Goal: Task Accomplishment & Management: Use online tool/utility

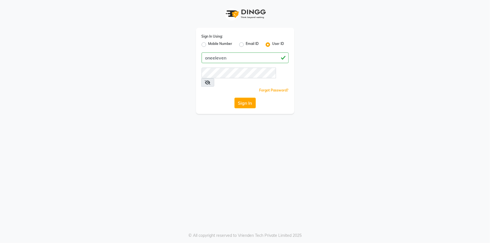
type input "oneeleven"
click at [211, 80] on icon at bounding box center [208, 82] width 6 height 4
drag, startPoint x: 236, startPoint y: 98, endPoint x: 231, endPoint y: 102, distance: 6.1
click at [235, 99] on button "Sign In" at bounding box center [245, 103] width 21 height 11
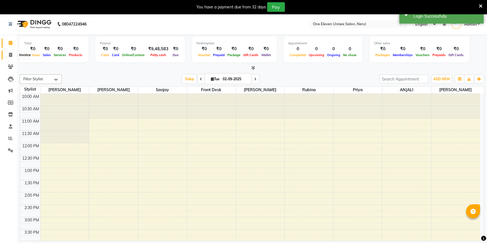
click at [8, 56] on span at bounding box center [11, 55] width 10 height 6
select select "service"
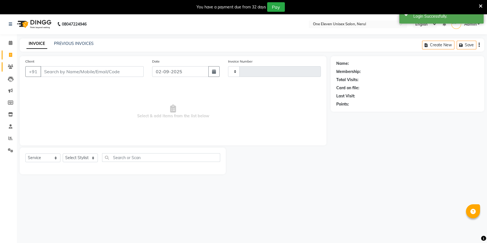
type input "0745"
select select "6362"
click at [10, 66] on icon at bounding box center [10, 67] width 5 height 4
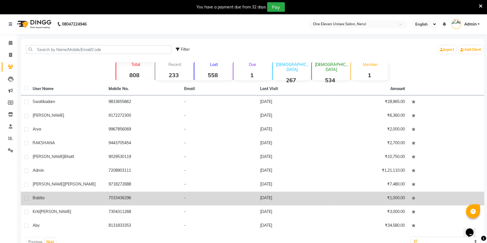
click at [94, 200] on div "babita" at bounding box center [67, 198] width 69 height 6
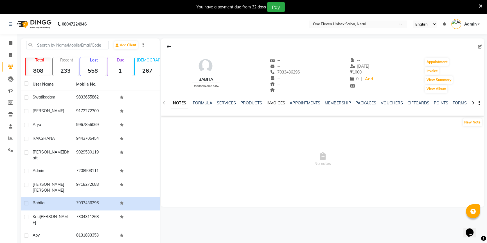
click at [278, 103] on link "INVOICES" at bounding box center [275, 103] width 19 height 5
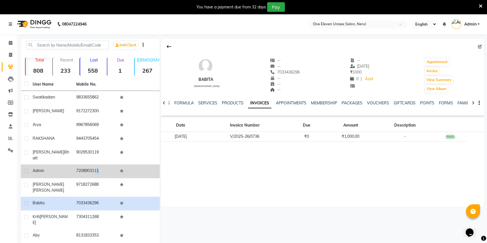
click at [94, 167] on td "7208903111" at bounding box center [95, 172] width 44 height 14
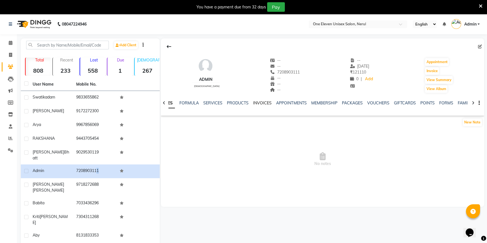
click at [267, 103] on link "INVOICES" at bounding box center [262, 103] width 19 height 5
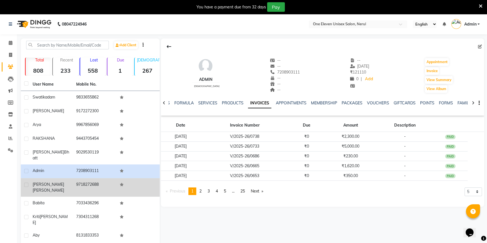
click at [92, 182] on td "9718272688" at bounding box center [95, 187] width 44 height 19
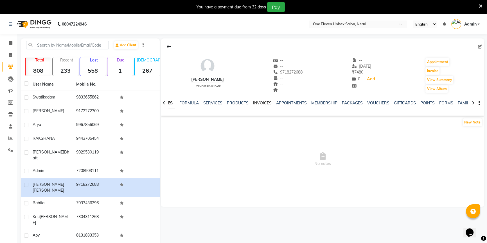
click at [265, 103] on link "INVOICES" at bounding box center [262, 103] width 19 height 5
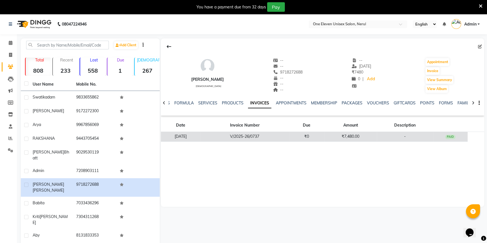
click at [253, 138] on td "V/2025-26/0737" at bounding box center [244, 137] width 89 height 10
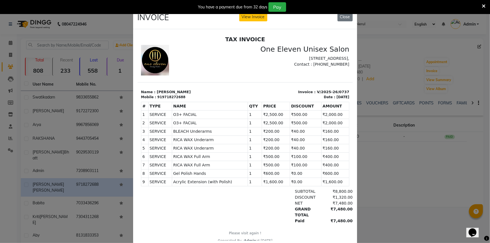
drag, startPoint x: 81, startPoint y: 153, endPoint x: 76, endPoint y: 159, distance: 7.8
click at [79, 153] on ngb-modal-window "INVOICE View Invoice Close" at bounding box center [245, 121] width 490 height 243
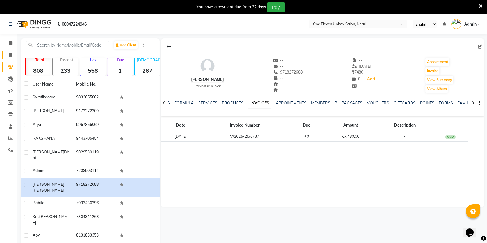
click at [8, 51] on link "Invoice" at bounding box center [8, 55] width 13 height 9
select select "service"
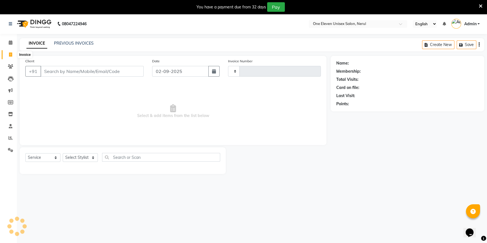
type input "0745"
select select "6362"
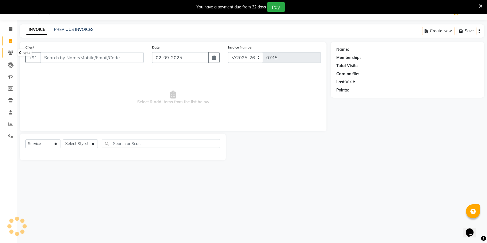
click at [10, 54] on icon at bounding box center [10, 53] width 5 height 4
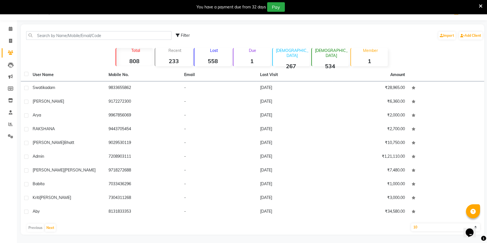
click at [421, 228] on select "10 50 100" at bounding box center [445, 228] width 69 height 8
select select "50"
click at [411, 224] on select "10 50 100" at bounding box center [445, 228] width 69 height 8
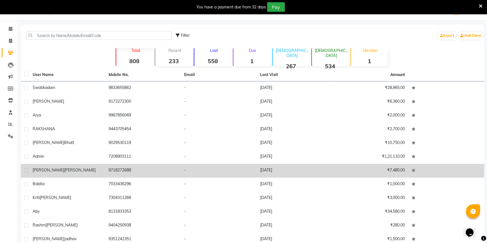
click at [260, 171] on td "[DATE]" at bounding box center [295, 171] width 76 height 14
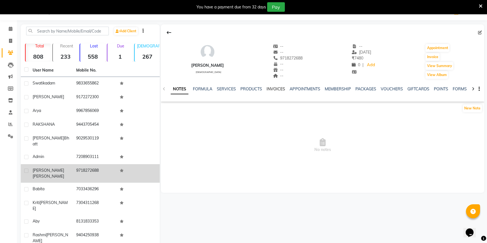
drag, startPoint x: 282, startPoint y: 84, endPoint x: 278, endPoint y: 88, distance: 5.4
click at [282, 85] on div "NOTES FORMULA SERVICES PRODUCTS INVOICES APPOINTMENTS MEMBERSHIP PACKAGES VOUCH…" at bounding box center [322, 89] width 323 height 19
click at [278, 88] on link "INVOICES" at bounding box center [275, 89] width 19 height 5
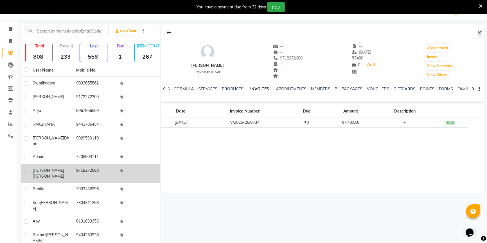
click at [244, 123] on td "V/2025-26/0737" at bounding box center [244, 123] width 89 height 10
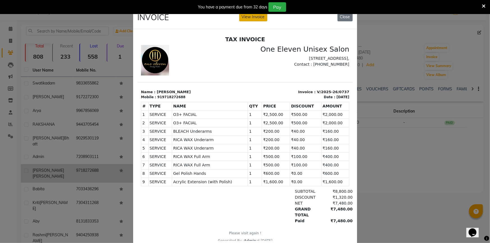
click at [262, 18] on button "View Invoice" at bounding box center [253, 17] width 28 height 9
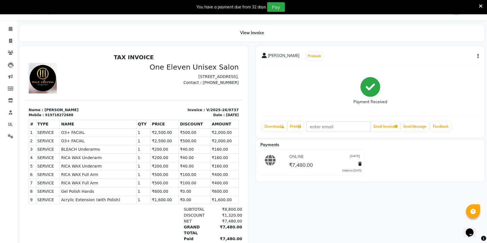
click at [477, 58] on button "button" at bounding box center [476, 56] width 3 height 6
click at [455, 62] on div "Edit Invoice" at bounding box center [449, 63] width 39 height 7
select select "service"
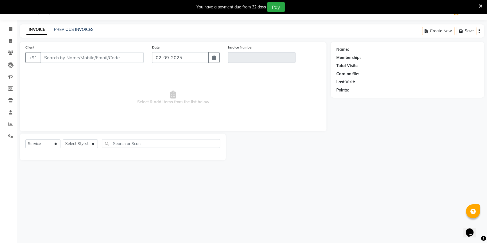
type input "9718272688"
type input "V/2025-26/0737"
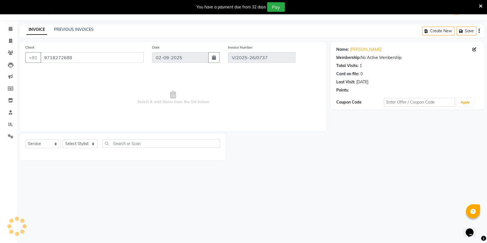
type input "[DATE]"
select select "select"
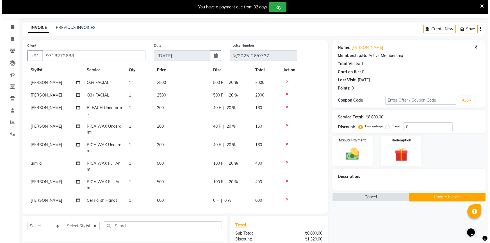
scroll to position [14, 0]
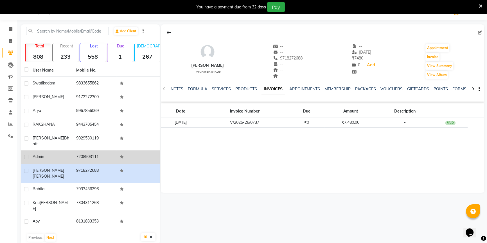
click at [49, 154] on div "Admin" at bounding box center [51, 157] width 37 height 6
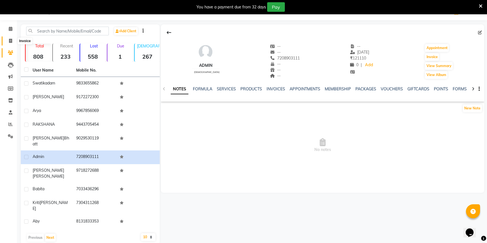
click at [9, 40] on icon at bounding box center [10, 41] width 3 height 4
select select "service"
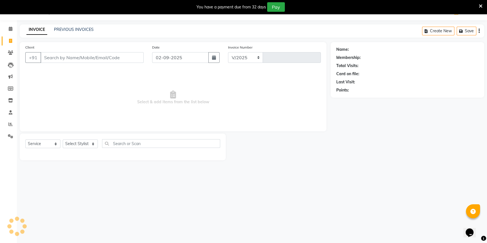
select select "6362"
type input "0745"
click at [10, 52] on icon at bounding box center [10, 53] width 5 height 4
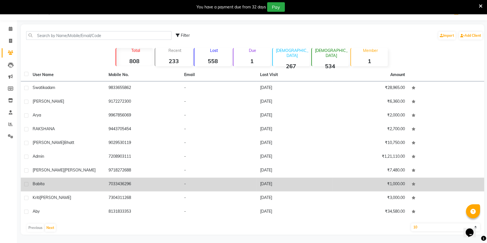
click at [98, 186] on div "babita" at bounding box center [67, 184] width 69 height 6
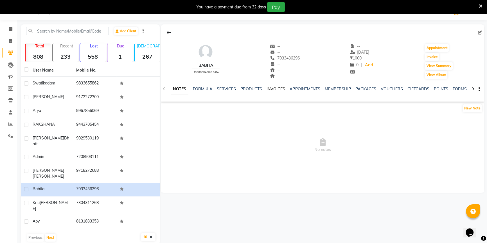
click at [281, 87] on link "INVOICES" at bounding box center [275, 89] width 19 height 5
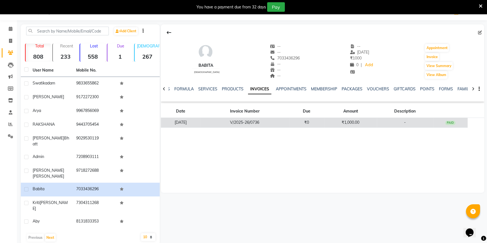
click at [260, 122] on td "V/2025-26/0736" at bounding box center [244, 123] width 89 height 10
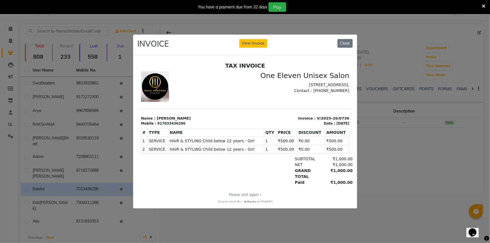
drag, startPoint x: 248, startPoint y: 30, endPoint x: 248, endPoint y: 33, distance: 3.1
click at [248, 31] on ngb-modal-window "INVOICE View Invoice Close" at bounding box center [245, 121] width 490 height 243
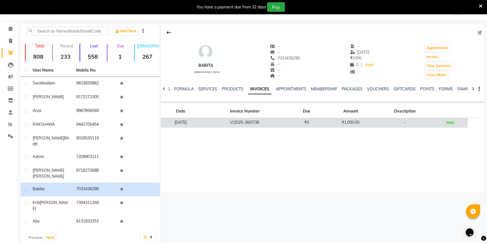
click at [241, 122] on td "V/2025-26/0736" at bounding box center [244, 123] width 89 height 10
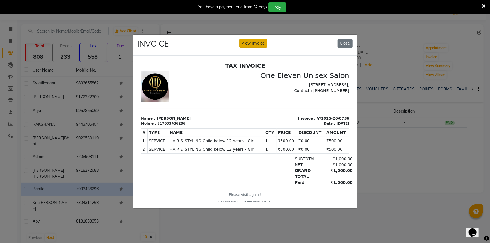
click at [255, 46] on button "View Invoice" at bounding box center [253, 43] width 28 height 9
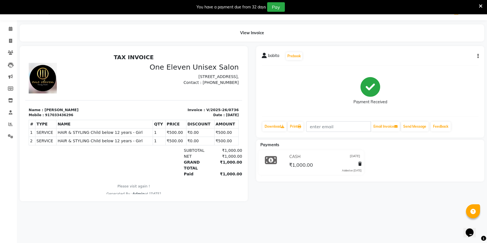
click at [477, 57] on button "button" at bounding box center [476, 56] width 3 height 6
click at [445, 65] on div "Edit Invoice" at bounding box center [449, 63] width 39 height 7
select select "service"
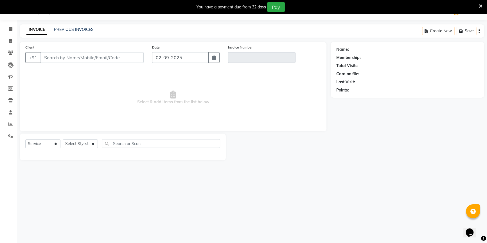
type input "7033436296"
type input "V/2025-26/0736"
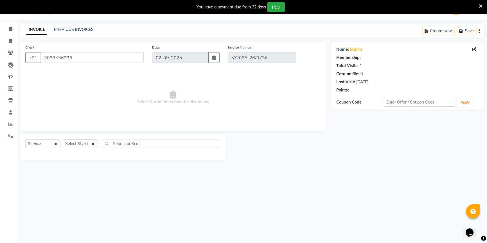
type input "[DATE]"
select select "select"
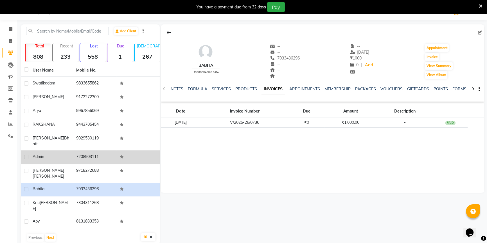
click at [74, 152] on td "7208903111" at bounding box center [95, 158] width 44 height 14
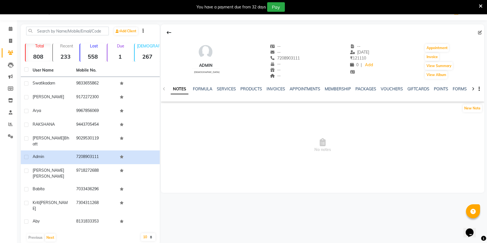
click at [265, 87] on ul "NOTES FORMULA SERVICES PRODUCTS INVOICES APPOINTMENTS MEMBERSHIP PACKAGES VOUCH…" at bounding box center [349, 89] width 357 height 6
click at [277, 85] on div "NOTES FORMULA SERVICES PRODUCTS INVOICES APPOINTMENTS MEMBERSHIP PACKAGES VOUCH…" at bounding box center [322, 89] width 323 height 19
click at [278, 89] on link "INVOICES" at bounding box center [275, 89] width 19 height 5
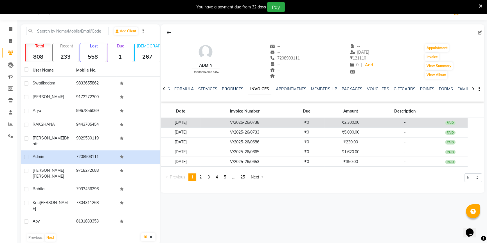
click at [260, 120] on td "V/2025-26/0738" at bounding box center [244, 123] width 89 height 10
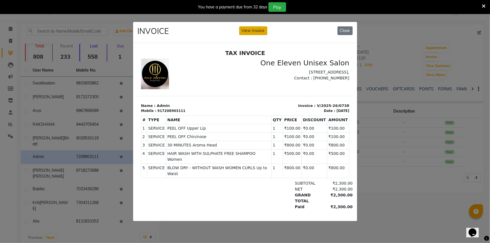
click at [256, 29] on button "View Invoice" at bounding box center [253, 30] width 28 height 9
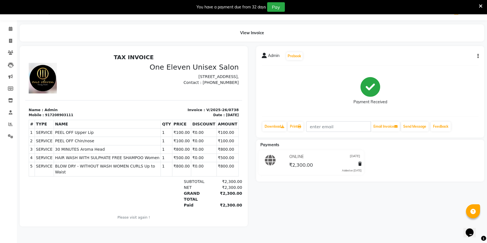
click at [476, 56] on button "button" at bounding box center [476, 56] width 3 height 6
click at [454, 63] on div "Edit Invoice" at bounding box center [449, 63] width 39 height 7
select select "service"
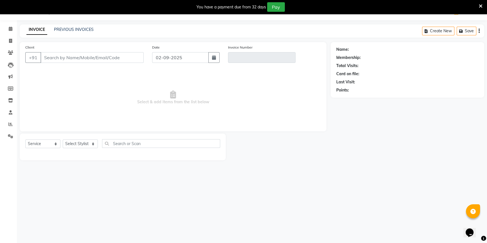
type input "7208903111"
type input "V/2025-26/0738"
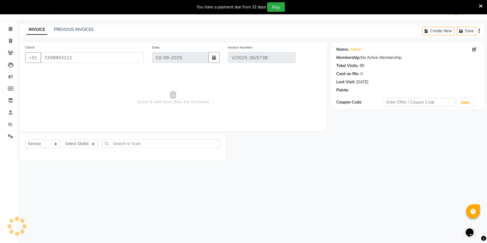
type input "[DATE]"
select select "select"
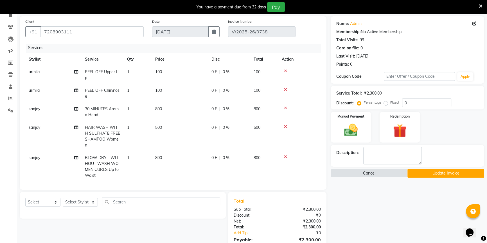
scroll to position [80, 0]
drag, startPoint x: 338, startPoint y: 218, endPoint x: 305, endPoint y: 209, distance: 34.1
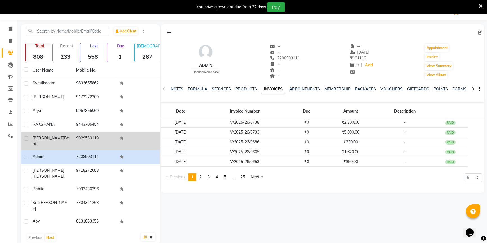
drag, startPoint x: 67, startPoint y: 134, endPoint x: 74, endPoint y: 133, distance: 6.8
click at [67, 134] on td "[PERSON_NAME]" at bounding box center [51, 141] width 44 height 19
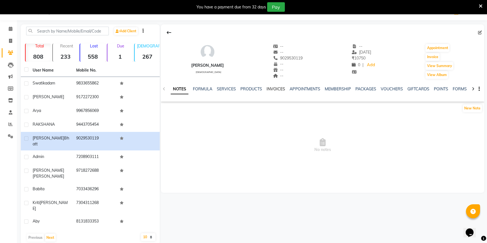
click at [267, 88] on link "INVOICES" at bounding box center [275, 89] width 19 height 5
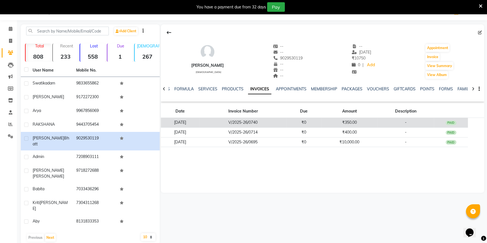
click at [236, 123] on td "V/2025-26/0740" at bounding box center [242, 123] width 87 height 10
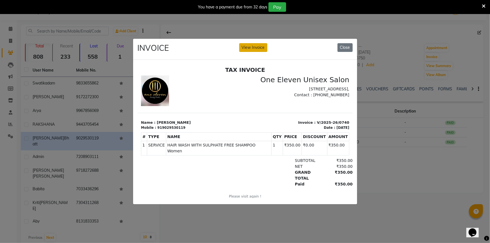
click at [258, 43] on button "View Invoice" at bounding box center [253, 47] width 28 height 9
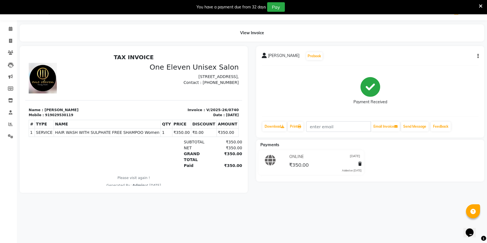
click at [479, 56] on div "[PERSON_NAME] Prebook Payment Received Download Print Email Invoice Send Messag…" at bounding box center [370, 92] width 228 height 92
click at [478, 56] on div "[PERSON_NAME] Prebook Payment Received Download Print Email Invoice Send Messag…" at bounding box center [370, 92] width 228 height 92
click at [476, 57] on button "button" at bounding box center [476, 56] width 3 height 6
click at [462, 61] on div "Edit Invoice" at bounding box center [449, 63] width 39 height 7
select select "service"
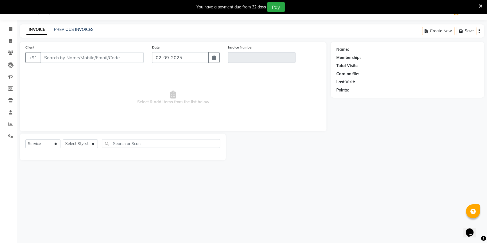
type input "9029530119"
type input "V/2025-26/0740"
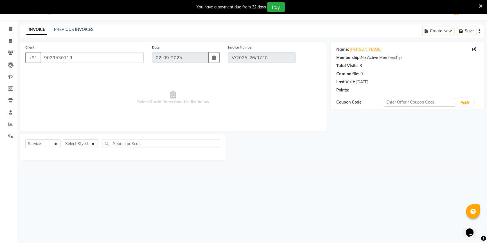
type input "[DATE]"
select select "select"
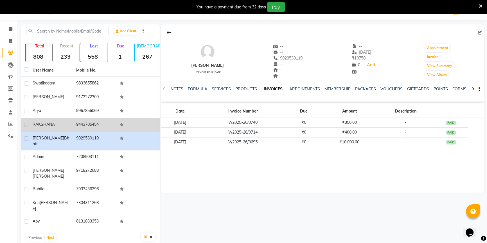
click at [58, 122] on div "RAKSHANA" at bounding box center [51, 125] width 37 height 6
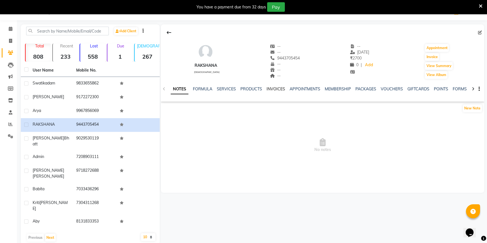
click at [282, 88] on link "INVOICES" at bounding box center [275, 89] width 19 height 5
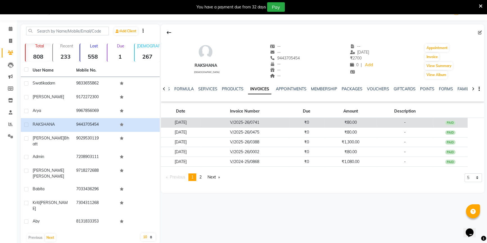
click at [242, 121] on td "V/2025-26/0741" at bounding box center [244, 123] width 89 height 10
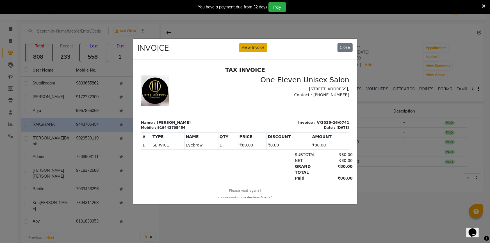
click at [250, 46] on button "View Invoice" at bounding box center [253, 47] width 28 height 9
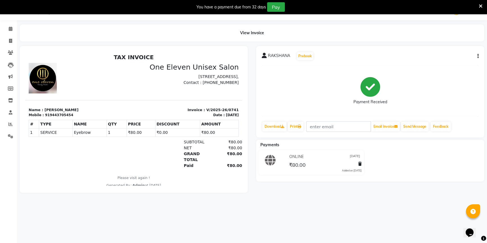
click at [476, 55] on button "button" at bounding box center [476, 56] width 3 height 6
click at [450, 64] on div "Edit Invoice" at bounding box center [449, 63] width 39 height 7
select select "service"
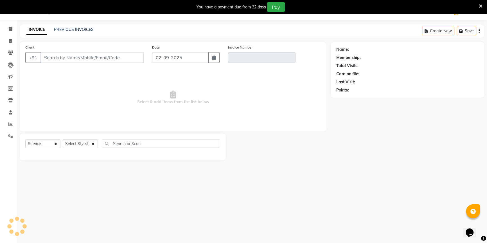
type input "9443705454"
type input "V/2025-26/0741"
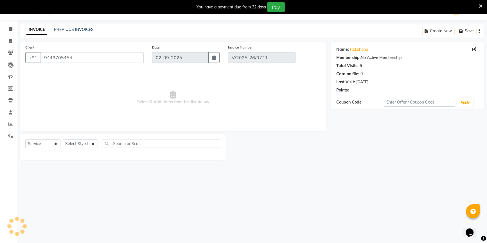
type input "[DATE]"
select select "select"
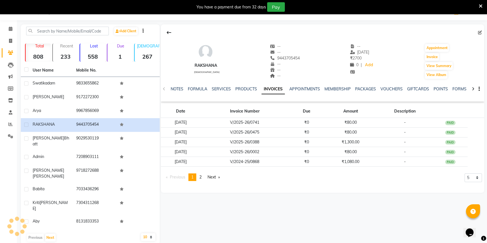
click at [47, 110] on div "arya" at bounding box center [51, 111] width 37 height 6
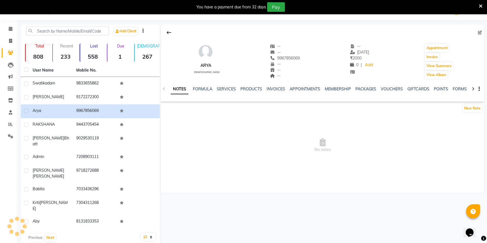
click at [270, 92] on div "INVOICES" at bounding box center [275, 89] width 19 height 6
click at [271, 88] on link "INVOICES" at bounding box center [275, 89] width 19 height 5
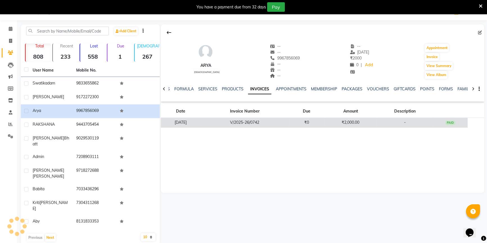
click at [229, 120] on td "V/2025-26/0742" at bounding box center [244, 123] width 89 height 10
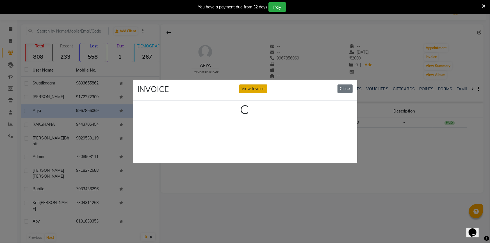
click at [241, 85] on button "View Invoice" at bounding box center [253, 89] width 28 height 9
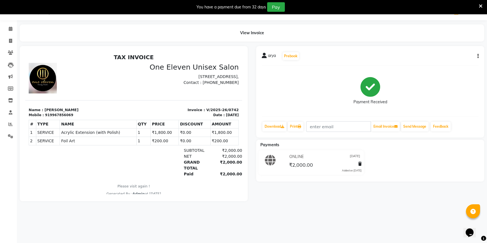
click at [478, 56] on icon "button" at bounding box center [477, 56] width 1 height 0
click at [455, 62] on div "Edit Invoice" at bounding box center [449, 63] width 39 height 7
select select "service"
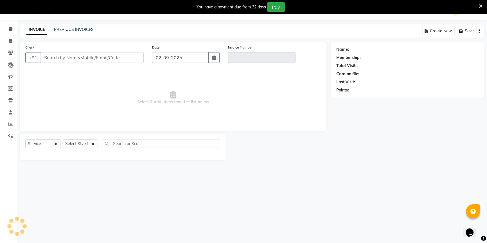
type input "9967856069"
type input "V/2025-26/0742"
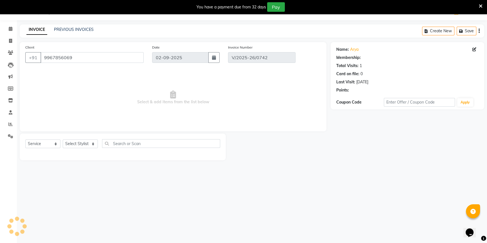
type input "[DATE]"
select select "select"
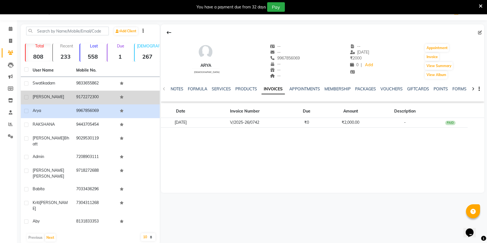
click at [43, 96] on span "[PERSON_NAME]" at bounding box center [48, 96] width 31 height 5
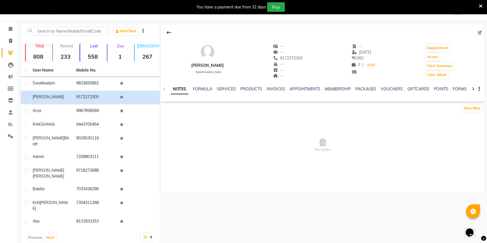
click at [285, 90] on ul "NOTES FORMULA SERVICES PRODUCTS INVOICES APPOINTMENTS MEMBERSHIP PACKAGES VOUCH…" at bounding box center [349, 89] width 357 height 6
click at [279, 89] on link "INVOICES" at bounding box center [275, 89] width 19 height 5
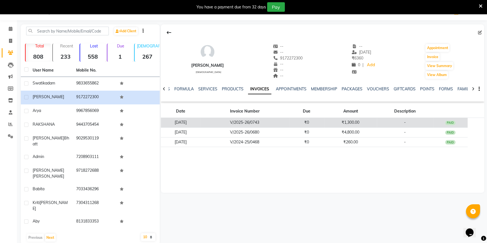
click at [249, 123] on td "V/2025-26/0743" at bounding box center [244, 123] width 89 height 10
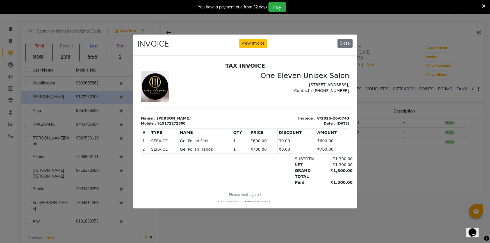
click at [258, 37] on div "INVOICE View Invoice Close" at bounding box center [245, 45] width 224 height 21
click at [257, 42] on button "View Invoice" at bounding box center [253, 43] width 28 height 9
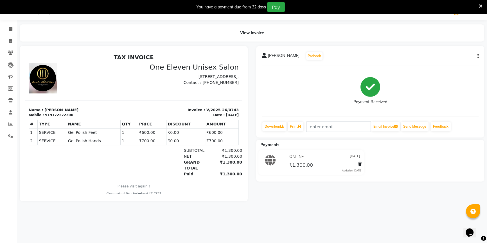
click at [478, 56] on icon "button" at bounding box center [477, 56] width 1 height 0
click at [452, 62] on div "Edit Invoice" at bounding box center [449, 63] width 39 height 7
select select "service"
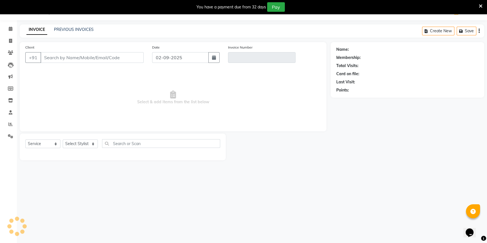
type input "9172272300"
type input "V/2025-26/0743"
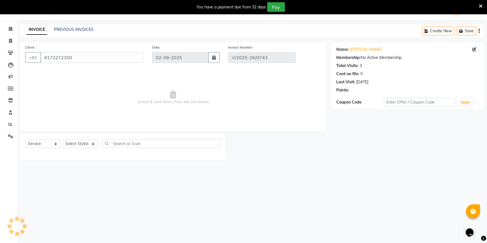
type input "[DATE]"
select select "select"
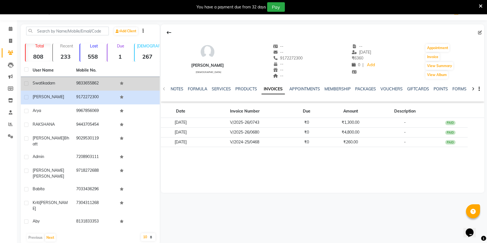
click at [55, 79] on td "swati kadam" at bounding box center [51, 84] width 44 height 14
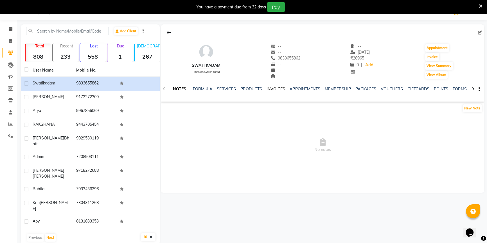
click at [276, 89] on link "INVOICES" at bounding box center [275, 89] width 19 height 5
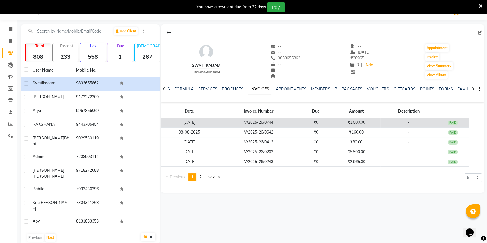
click at [246, 125] on td "V/2025-26/0744" at bounding box center [259, 123] width 82 height 10
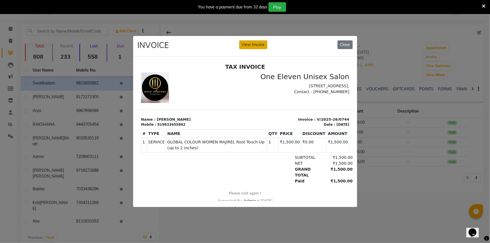
click at [256, 41] on button "View Invoice" at bounding box center [253, 44] width 28 height 9
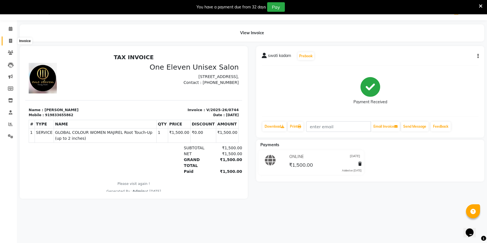
click at [9, 43] on icon at bounding box center [10, 41] width 3 height 4
select select "service"
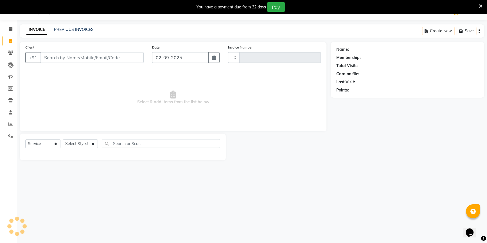
type input "0745"
select select "6362"
click at [67, 55] on input "Client" at bounding box center [91, 57] width 103 height 11
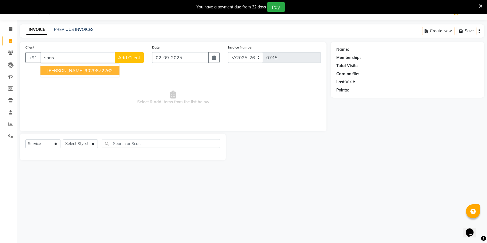
click at [91, 72] on ngb-highlight "9029872262" at bounding box center [99, 71] width 28 height 6
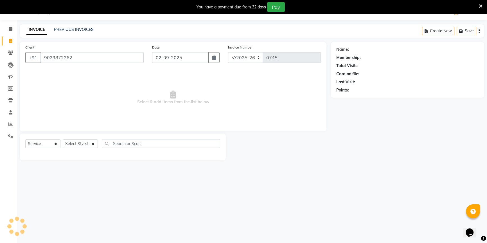
type input "9029872262"
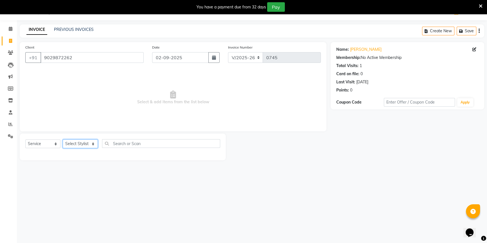
click at [92, 142] on select "Select Stylist ANJALI [PERSON_NAME] front desk [PERSON_NAME] [PERSON_NAME] rubi…" at bounding box center [80, 144] width 35 height 9
select select "48194"
click at [63, 140] on select "Select Stylist ANJALI [PERSON_NAME] front desk [PERSON_NAME] [PERSON_NAME] rubi…" at bounding box center [80, 144] width 35 height 9
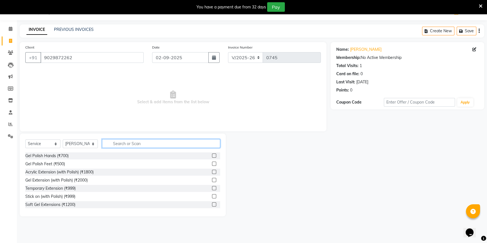
click at [137, 143] on input "text" at bounding box center [161, 143] width 118 height 9
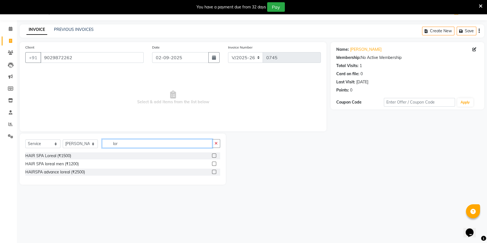
type input "lor"
click at [214, 157] on label at bounding box center [214, 156] width 4 height 4
click at [214, 157] on input "checkbox" at bounding box center [214, 156] width 4 height 4
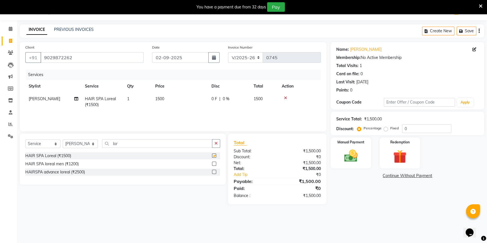
checkbox input "false"
drag, startPoint x: 194, startPoint y: 145, endPoint x: 96, endPoint y: 148, distance: 98.4
click at [96, 148] on div "Select Service Product Membership Package Voucher Prepaid Gift Card Select Styl…" at bounding box center [122, 145] width 195 height 13
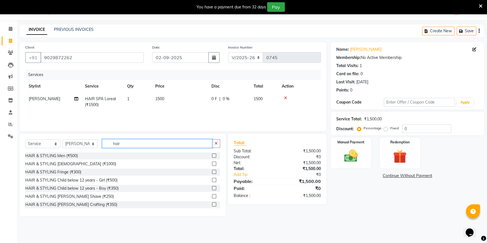
type input "hair"
click at [212, 164] on label at bounding box center [214, 164] width 4 height 4
click at [212, 164] on input "checkbox" at bounding box center [214, 164] width 4 height 4
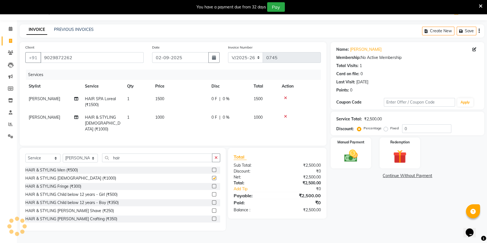
checkbox input "false"
click at [223, 98] on span "0 %" at bounding box center [226, 99] width 7 height 6
select select "48194"
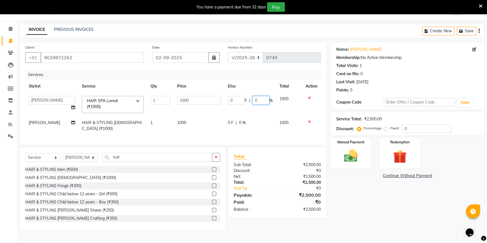
click at [257, 101] on input "0" at bounding box center [260, 100] width 17 height 9
type input "10"
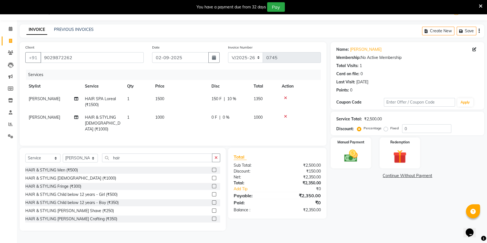
click at [250, 121] on tr "[PERSON_NAME] HAIR & STYLING [DEMOGRAPHIC_DATA] (₹1000) 1 1000 0 F | 0 % 1000" at bounding box center [172, 123] width 295 height 24
click at [223, 117] on span "0 %" at bounding box center [226, 118] width 7 height 6
select select "48194"
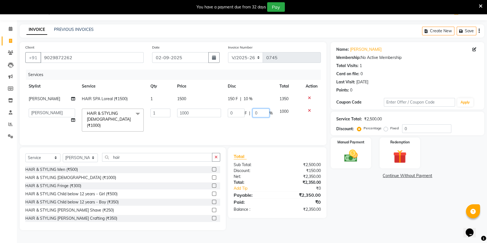
click at [259, 113] on input "0" at bounding box center [260, 113] width 17 height 9
type input "10"
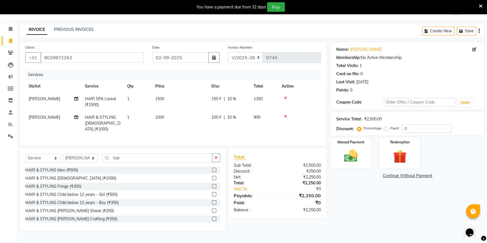
click at [264, 96] on tr "[PERSON_NAME] HAIR SPA Loreal (₹1500) 1 1500 150 F | 10 % 1350" at bounding box center [172, 102] width 295 height 19
click at [350, 158] on img at bounding box center [351, 156] width 23 height 16
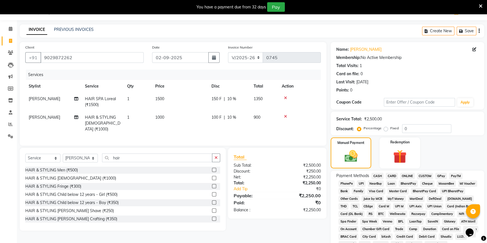
click at [411, 177] on span "ONLINE" at bounding box center [407, 176] width 15 height 6
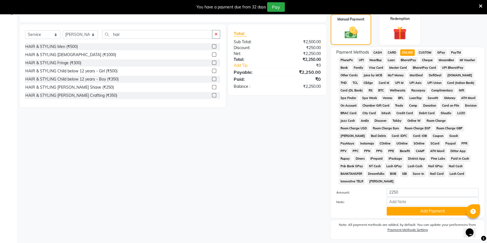
scroll to position [142, 0]
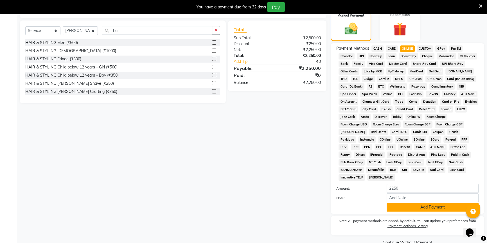
click at [433, 204] on button "Add Payment" at bounding box center [432, 207] width 92 height 9
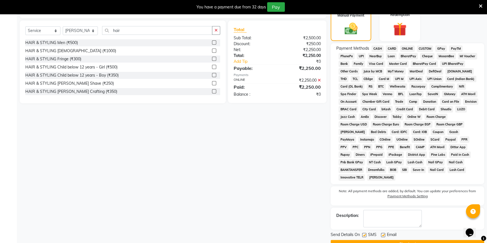
scroll to position [155, 0]
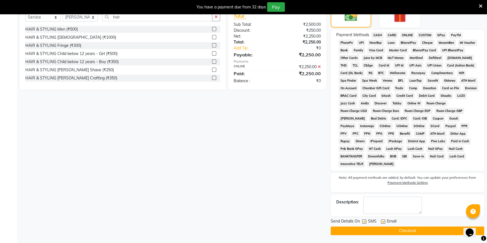
click at [399, 230] on button "Checkout" at bounding box center [407, 231] width 153 height 9
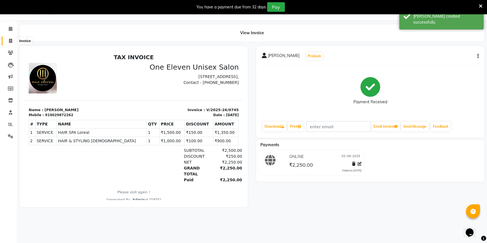
click at [11, 43] on icon at bounding box center [10, 41] width 3 height 4
select select "service"
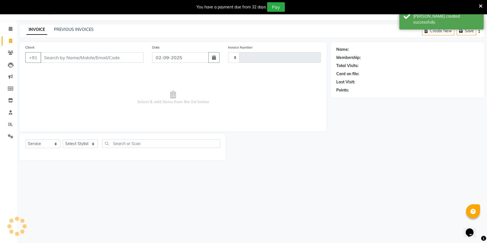
type input "0746"
select select "6362"
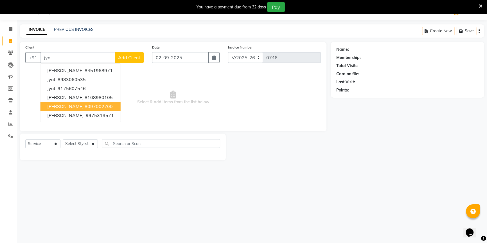
click at [72, 105] on span "[PERSON_NAME]" at bounding box center [65, 107] width 36 height 6
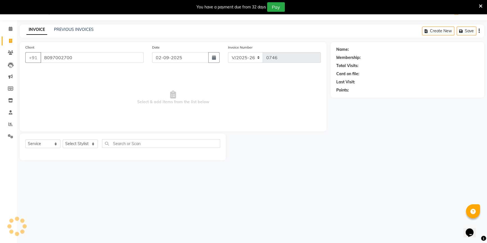
type input "8097002700"
click at [76, 146] on select "Select Stylist ANJALI [PERSON_NAME] front desk [PERSON_NAME] [PERSON_NAME] rubi…" at bounding box center [80, 144] width 35 height 9
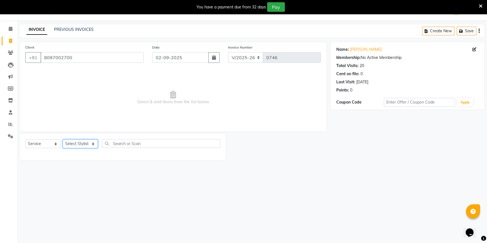
select select "53988"
click at [63, 140] on select "Select Stylist ANJALI [PERSON_NAME] front desk [PERSON_NAME] [PERSON_NAME] rubi…" at bounding box center [80, 144] width 35 height 9
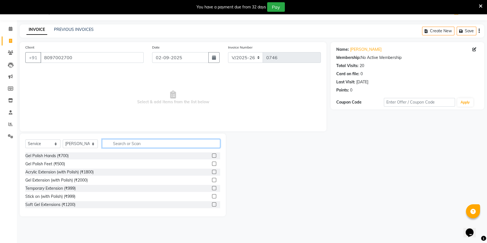
click at [119, 148] on input "text" at bounding box center [161, 143] width 118 height 9
type input "remo"
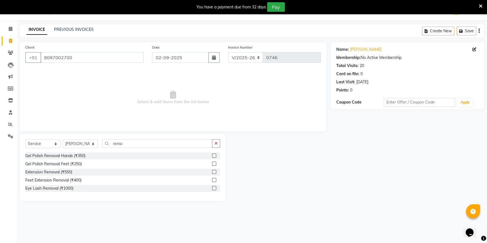
click at [212, 163] on label at bounding box center [214, 164] width 4 height 4
click at [212, 163] on input "checkbox" at bounding box center [214, 164] width 4 height 4
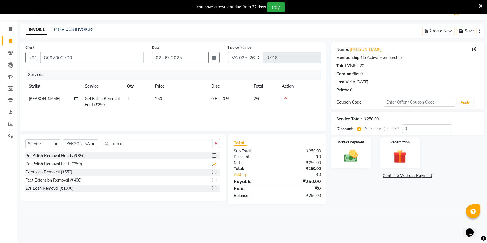
checkbox input "false"
click at [187, 102] on td "250" at bounding box center [180, 102] width 56 height 19
select select "53988"
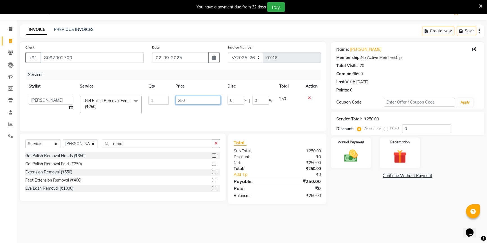
drag, startPoint x: 194, startPoint y: 99, endPoint x: 165, endPoint y: 99, distance: 29.5
click at [165, 99] on tr "ANJALI [PERSON_NAME] front desk [PERSON_NAME] priya [PERSON_NAME] rubina sanjay…" at bounding box center [172, 105] width 295 height 24
type input "200"
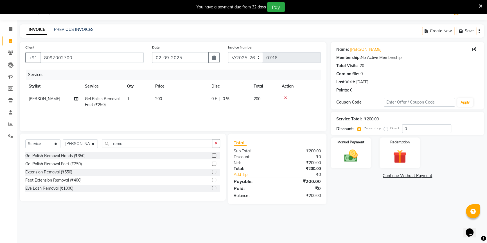
click at [163, 117] on div "Services Stylist Service Qty Price Disc Total Action sunny chavan Gel Polish Re…" at bounding box center [172, 98] width 295 height 56
click at [351, 161] on img at bounding box center [351, 156] width 23 height 16
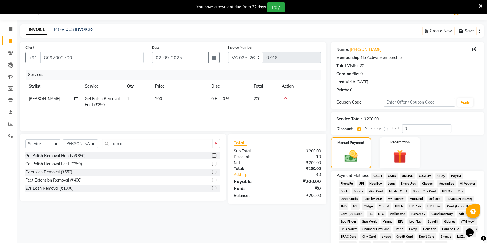
click at [403, 179] on span "ONLINE" at bounding box center [407, 176] width 15 height 6
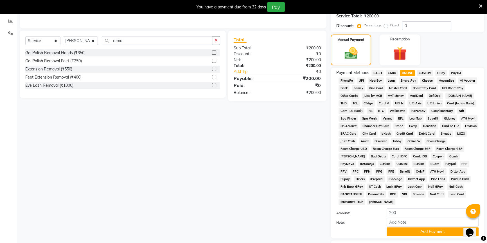
scroll to position [153, 0]
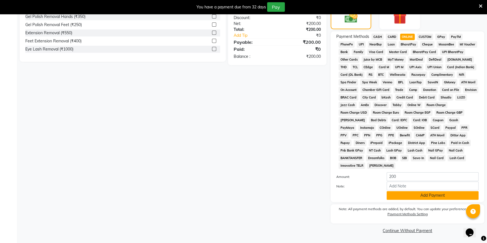
click at [388, 193] on button "Add Payment" at bounding box center [432, 195] width 92 height 9
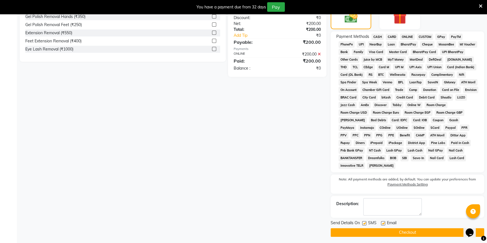
scroll to position [155, 0]
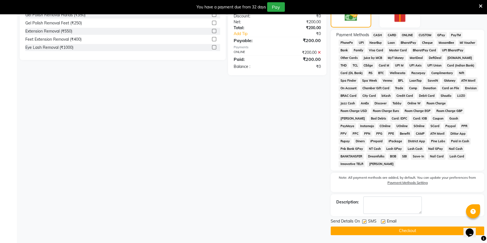
click at [371, 227] on button "Checkout" at bounding box center [407, 231] width 153 height 9
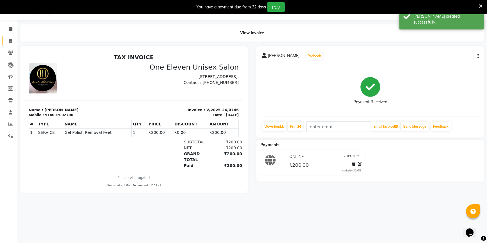
click at [11, 45] on link "Invoice" at bounding box center [8, 41] width 13 height 9
select select "6362"
select select "service"
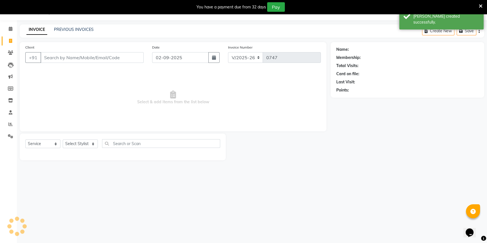
click at [50, 56] on input "Client" at bounding box center [91, 57] width 103 height 11
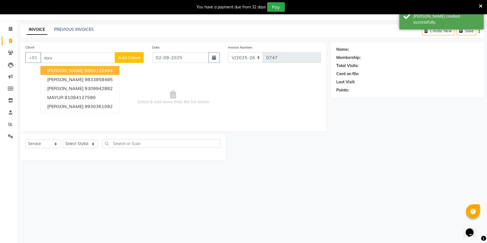
click at [58, 72] on span "[PERSON_NAME]" at bounding box center [65, 71] width 36 height 6
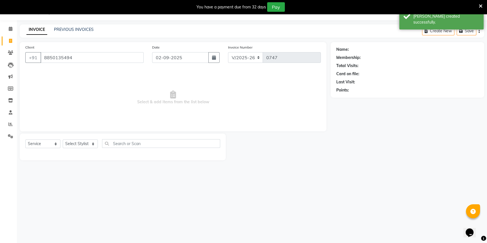
type input "8850135494"
click at [86, 144] on select "Select Stylist ANJALI [PERSON_NAME] front desk [PERSON_NAME] [PERSON_NAME] rubi…" at bounding box center [80, 144] width 35 height 9
click at [63, 140] on select "Select Stylist ANJALI [PERSON_NAME] front desk [PERSON_NAME] [PERSON_NAME] rubi…" at bounding box center [80, 144] width 35 height 9
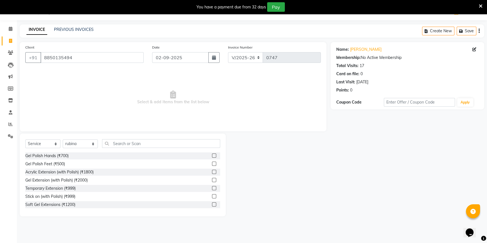
drag, startPoint x: 75, startPoint y: 134, endPoint x: 79, endPoint y: 145, distance: 11.5
click at [76, 135] on div "Select Service Product Membership Package Voucher Prepaid Gift Card Select Styl…" at bounding box center [123, 175] width 206 height 83
click at [80, 144] on select "Select Stylist ANJALI [PERSON_NAME] front desk [PERSON_NAME] [PERSON_NAME] rubi…" at bounding box center [80, 144] width 35 height 9
select select "48194"
click at [63, 140] on select "Select Stylist ANJALI [PERSON_NAME] front desk [PERSON_NAME] [PERSON_NAME] rubi…" at bounding box center [80, 144] width 35 height 9
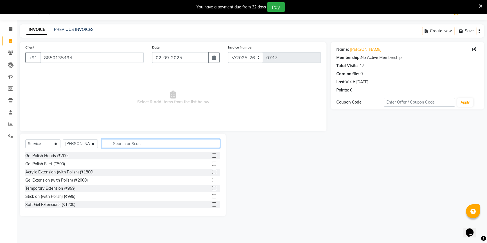
click at [120, 140] on input "text" at bounding box center [161, 143] width 118 height 9
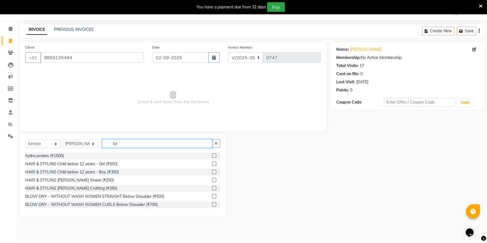
type input "be"
click at [212, 188] on label at bounding box center [214, 188] width 4 height 4
click at [212, 188] on input "checkbox" at bounding box center [214, 189] width 4 height 4
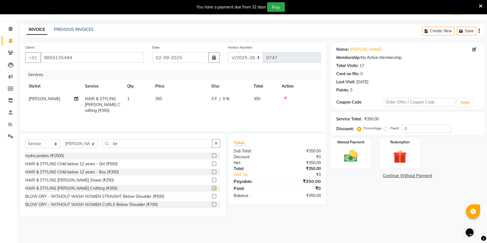
checkbox input "false"
click at [357, 162] on img at bounding box center [351, 156] width 23 height 16
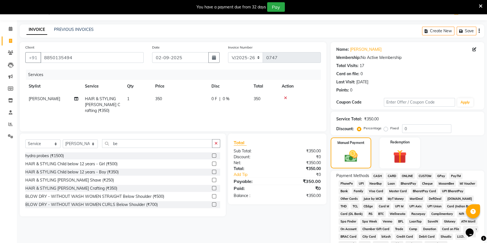
click at [409, 177] on span "ONLINE" at bounding box center [407, 176] width 15 height 6
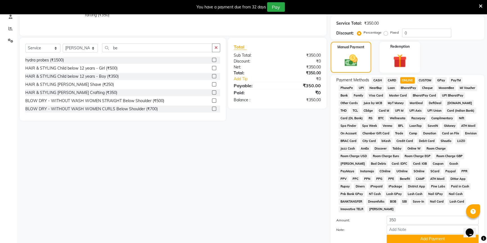
scroll to position [142, 0]
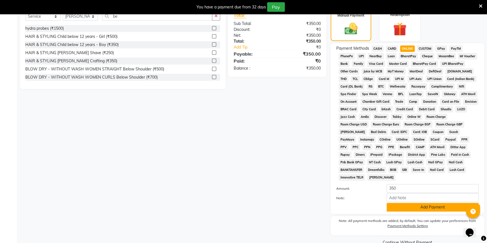
click at [410, 211] on button "Add Payment" at bounding box center [432, 207] width 92 height 9
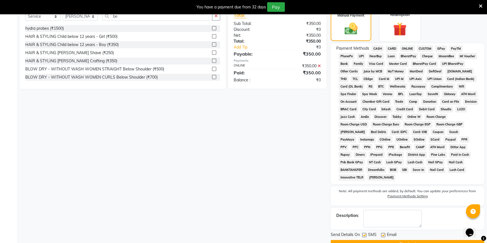
scroll to position [155, 0]
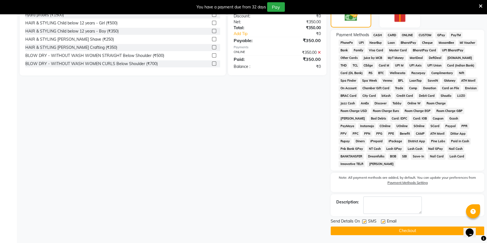
click at [406, 230] on button "Checkout" at bounding box center [407, 231] width 153 height 9
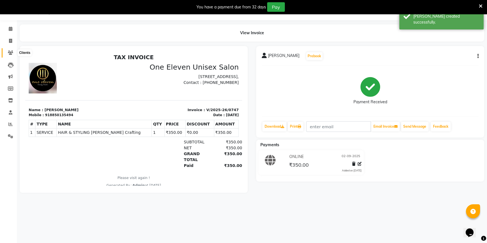
click at [8, 55] on icon at bounding box center [10, 53] width 5 height 4
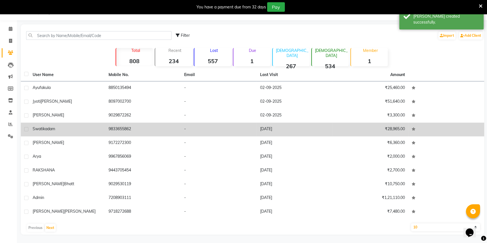
click at [68, 130] on div "swati kadam" at bounding box center [67, 129] width 69 height 6
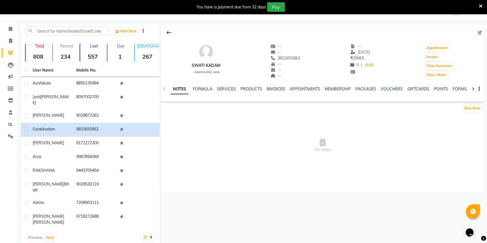
click at [266, 88] on link "INVOICES" at bounding box center [275, 89] width 19 height 5
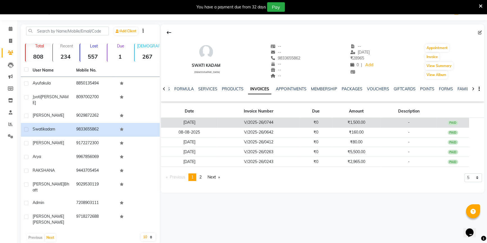
click at [223, 119] on td "V/2025-26/0744" at bounding box center [259, 123] width 82 height 10
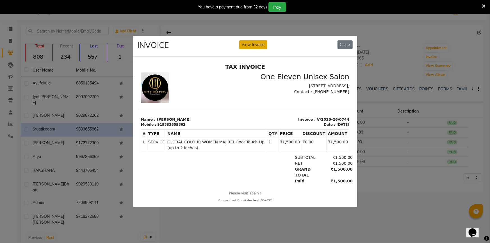
click at [248, 46] on button "View Invoice" at bounding box center [253, 44] width 28 height 9
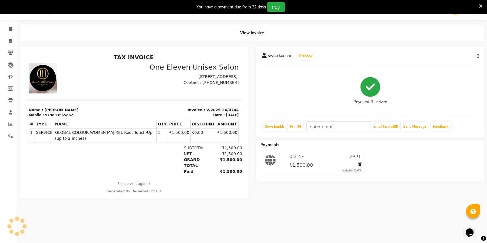
click at [477, 56] on button "button" at bounding box center [476, 56] width 3 height 6
click at [447, 65] on div "Edit Invoice" at bounding box center [449, 63] width 39 height 7
select select "service"
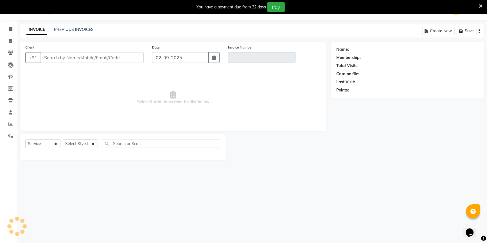
type input "9833655862"
type input "V/2025-26/0744"
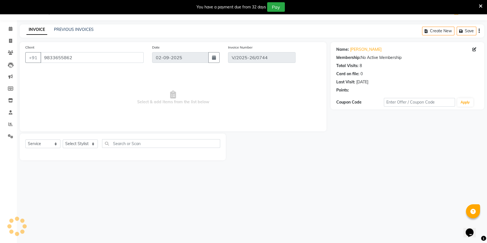
type input "[DATE]"
select select "select"
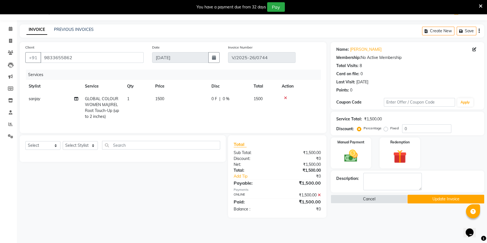
click at [9, 119] on li "Reports" at bounding box center [8, 125] width 17 height 12
click at [7, 125] on span at bounding box center [11, 124] width 10 height 6
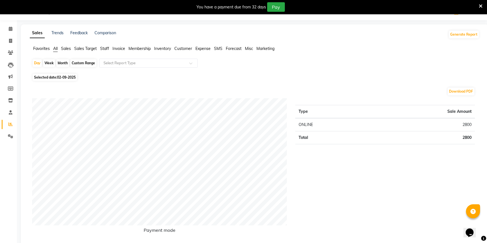
click at [59, 80] on span "Selected date: [DATE]" at bounding box center [55, 77] width 44 height 7
select select "9"
select select "2025"
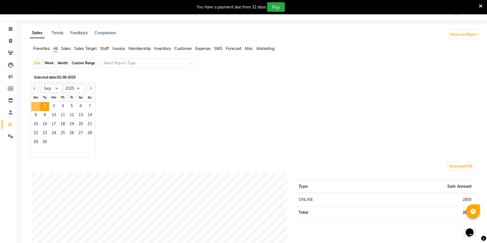
click at [37, 105] on span "1" at bounding box center [35, 106] width 9 height 9
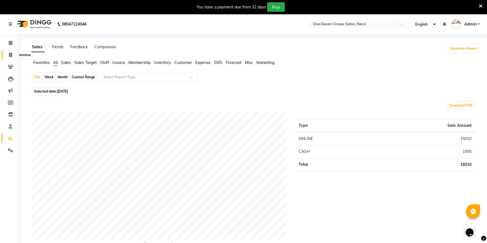
click at [15, 52] on body "08047224946 Select Location × One Eleven Unisex Salon, Nerul English ENGLISH Es…" at bounding box center [243, 135] width 487 height 243
click at [5, 60] on li "Invoice" at bounding box center [8, 55] width 17 height 12
click at [6, 51] on link "Invoice" at bounding box center [8, 55] width 13 height 9
select select "service"
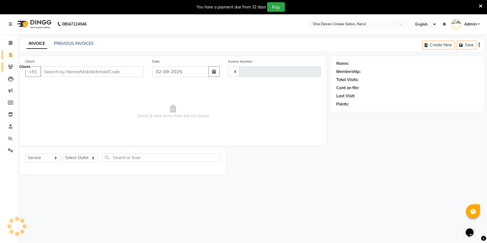
type input "0748"
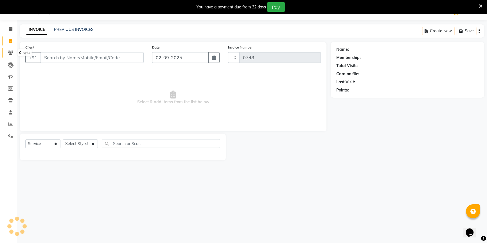
select select "6362"
click at [76, 144] on select "Select Stylist ANJALI [PERSON_NAME] front desk [PERSON_NAME] [PERSON_NAME] rubi…" at bounding box center [80, 144] width 35 height 9
select select "58018"
click at [63, 140] on select "Select Stylist ANJALI [PERSON_NAME] front desk [PERSON_NAME] [PERSON_NAME] rubi…" at bounding box center [80, 144] width 35 height 9
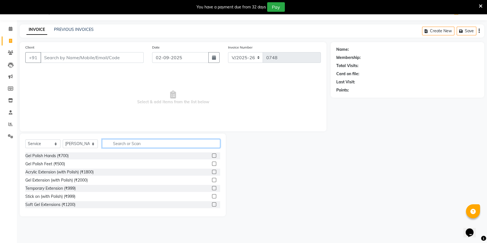
click at [135, 145] on input "text" at bounding box center [161, 143] width 118 height 9
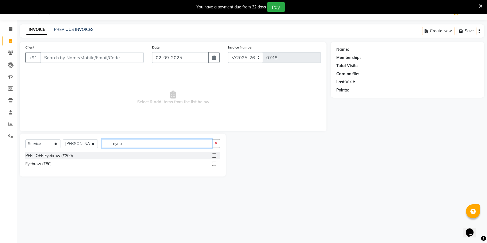
type input "eyeb"
click at [214, 163] on label at bounding box center [214, 164] width 4 height 4
click at [214, 163] on input "checkbox" at bounding box center [214, 164] width 4 height 4
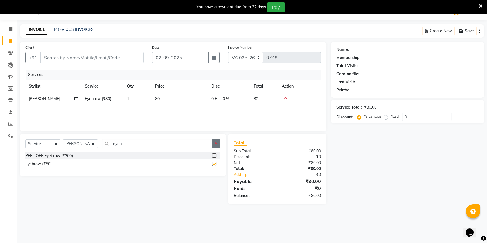
checkbox input "false"
click at [216, 143] on icon "button" at bounding box center [215, 144] width 3 height 4
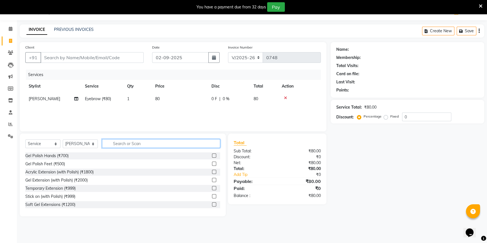
click at [208, 143] on input "text" at bounding box center [161, 143] width 118 height 9
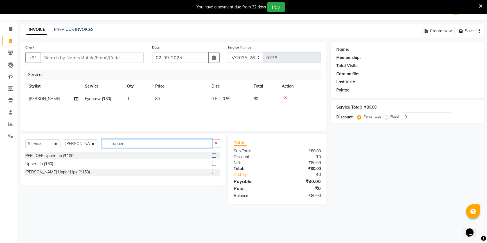
click at [211, 143] on input "upper" at bounding box center [157, 143] width 110 height 9
type input "upper"
click at [221, 147] on div "Select Service Product Membership Package Voucher Prepaid Gift Card Select Styl…" at bounding box center [123, 159] width 206 height 51
click at [217, 147] on button "button" at bounding box center [216, 143] width 8 height 9
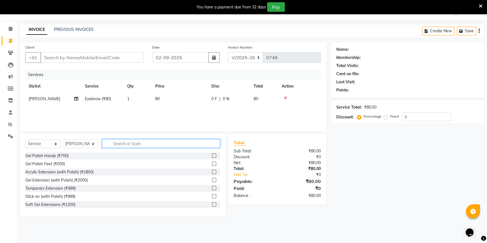
drag, startPoint x: 173, startPoint y: 148, endPoint x: 173, endPoint y: 157, distance: 9.3
click at [173, 155] on div "Select Service Product Membership Package Voucher Prepaid Gift Card Select Styl…" at bounding box center [123, 175] width 206 height 83
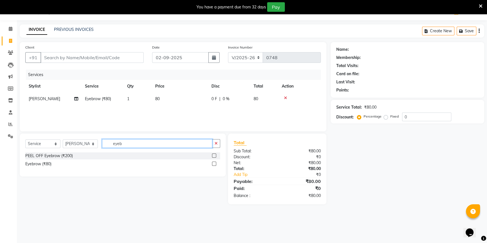
type input "eyeb"
click at [215, 166] on label at bounding box center [214, 164] width 4 height 4
click at [215, 166] on input "checkbox" at bounding box center [214, 164] width 4 height 4
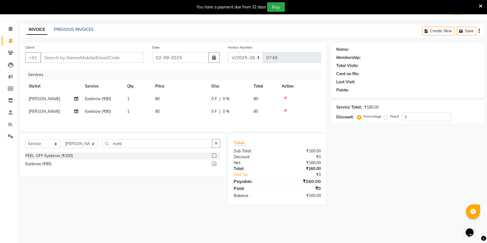
checkbox input "false"
click at [214, 146] on button "button" at bounding box center [216, 143] width 8 height 9
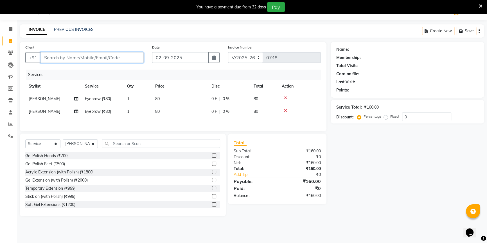
click at [49, 55] on input "Client" at bounding box center [91, 57] width 103 height 11
click at [74, 56] on input "Client" at bounding box center [91, 57] width 103 height 11
type input "r"
type input "a"
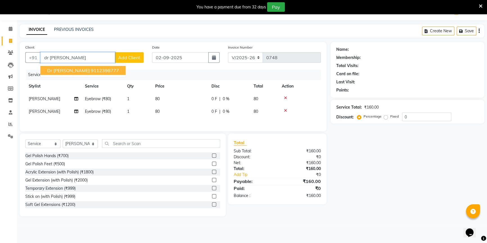
click at [91, 71] on ngb-highlight "9112398777" at bounding box center [105, 71] width 28 height 6
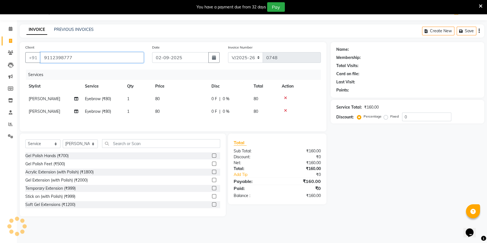
type input "9112398777"
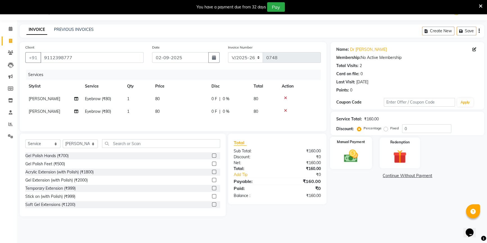
click at [357, 154] on img at bounding box center [351, 156] width 23 height 16
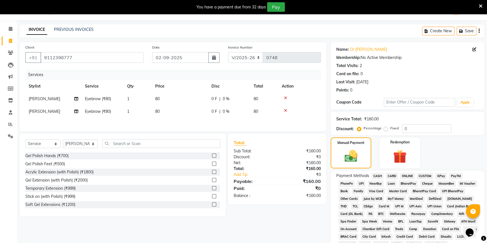
click at [406, 178] on span "ONLINE" at bounding box center [407, 176] width 15 height 6
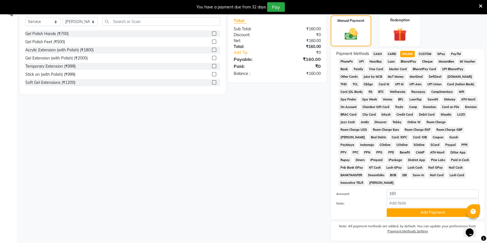
scroll to position [153, 0]
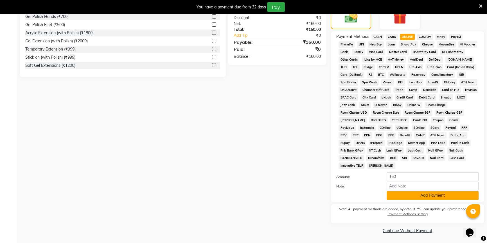
click at [419, 199] on button "Add Payment" at bounding box center [432, 195] width 92 height 9
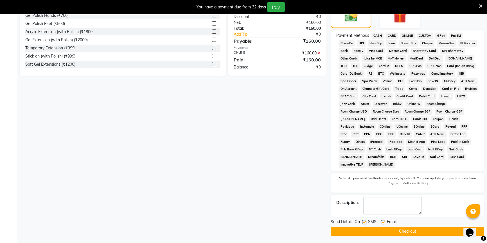
scroll to position [155, 0]
click at [412, 230] on button "Checkout" at bounding box center [407, 231] width 153 height 9
